Goal: Task Accomplishment & Management: Manage account settings

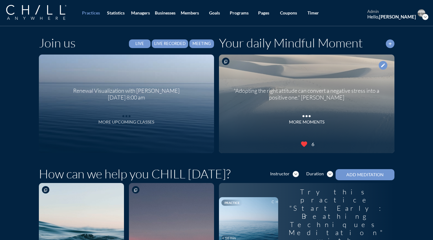
click at [124, 114] on icon "more_horiz" at bounding box center [126, 114] width 12 height 9
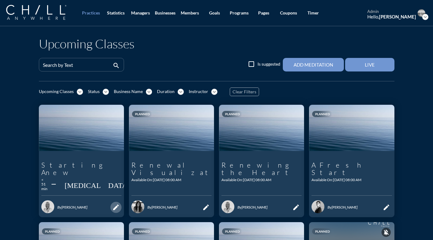
click at [113, 204] on icon "edit" at bounding box center [115, 207] width 7 height 7
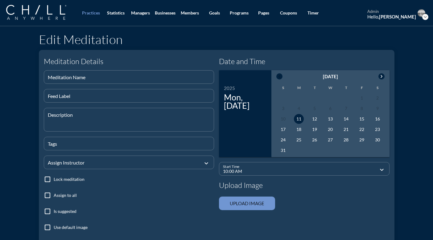
type input "Starting Anew"
type textarea "A 15-min mediation with [PERSON_NAME] in the morning."
checkbox input "true"
type input "08:00 AM"
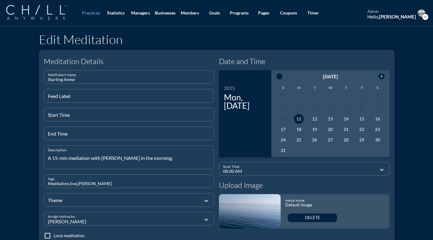
click at [48, 14] on img at bounding box center [36, 12] width 60 height 15
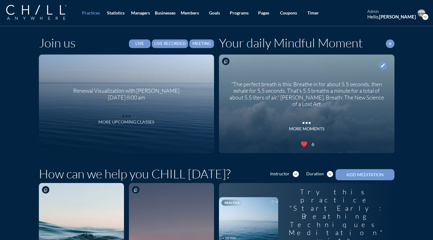
click at [127, 117] on icon "more_horiz" at bounding box center [126, 114] width 12 height 9
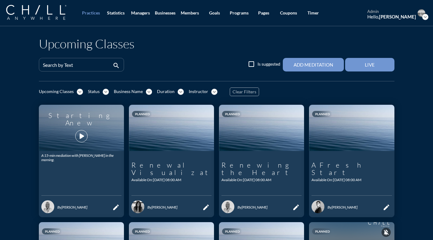
click at [79, 133] on icon "play_arrow" at bounding box center [81, 136] width 10 height 10
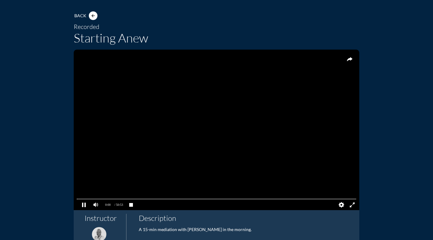
scroll to position [30, 0]
click at [81, 199] on pjsdiv at bounding box center [216, 199] width 279 height 4
click at [79, 199] on pjsdiv at bounding box center [216, 199] width 279 height 4
click at [78, 199] on pjsdiv at bounding box center [216, 199] width 279 height 4
click at [330, 199] on pjsdiv at bounding box center [216, 199] width 279 height 4
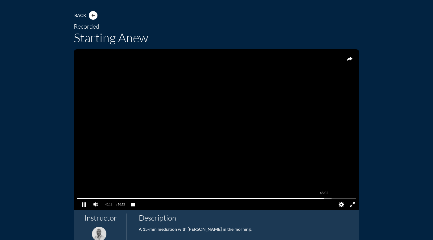
click at [324, 200] on pjsdiv at bounding box center [216, 199] width 279 height 4
click at [224, 201] on pjsdiv at bounding box center [216, 199] width 279 height 4
click at [156, 200] on pjsdiv at bounding box center [216, 199] width 279 height 4
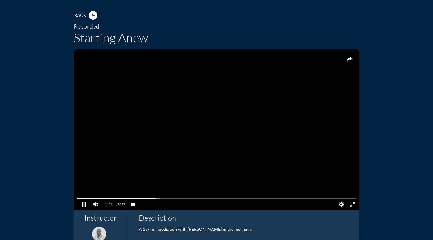
scroll to position [0, 0]
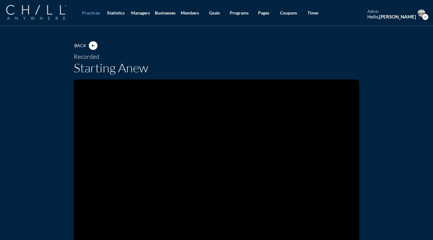
click at [48, 15] on img at bounding box center [36, 12] width 60 height 15
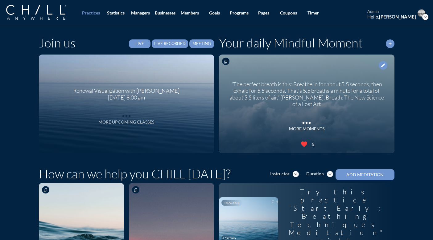
click at [129, 120] on div "More Upcoming Classes" at bounding box center [126, 122] width 56 height 5
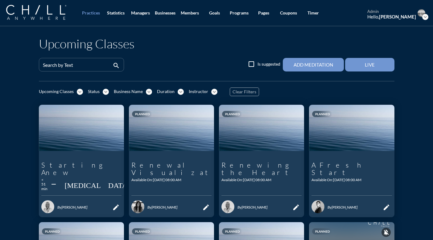
scroll to position [29, 0]
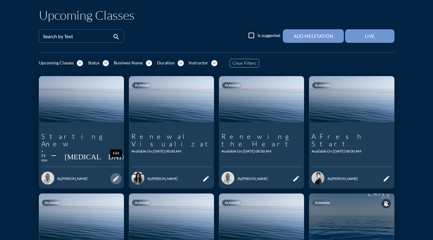
click at [117, 175] on icon "edit" at bounding box center [115, 178] width 7 height 7
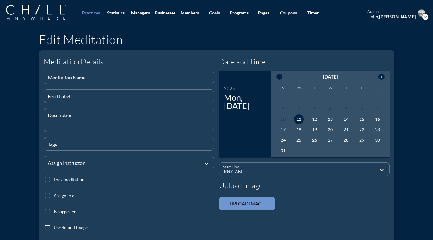
type input "Starting Anew"
type textarea "A 15-min mediation with [PERSON_NAME] in the morning."
checkbox input "true"
type input "08:00 AM"
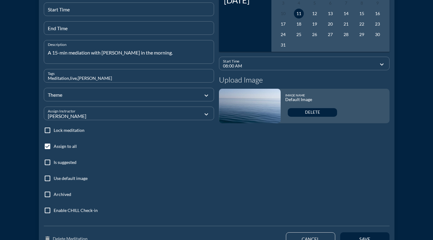
scroll to position [154, 0]
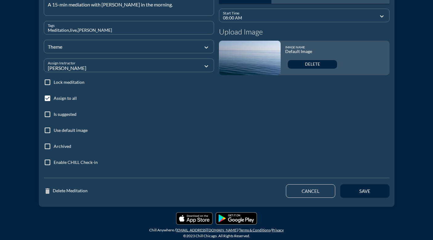
click at [48, 147] on div at bounding box center [47, 146] width 10 height 10
checkbox input "true"
click at [355, 191] on div "save" at bounding box center [365, 191] width 28 height 6
type input "10:01 AM"
checkbox input "false"
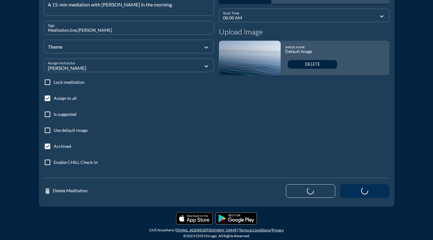
checkbox input "false"
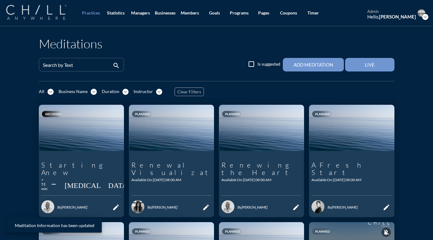
click at [34, 14] on img at bounding box center [36, 12] width 60 height 15
